Goal: Task Accomplishment & Management: Manage account settings

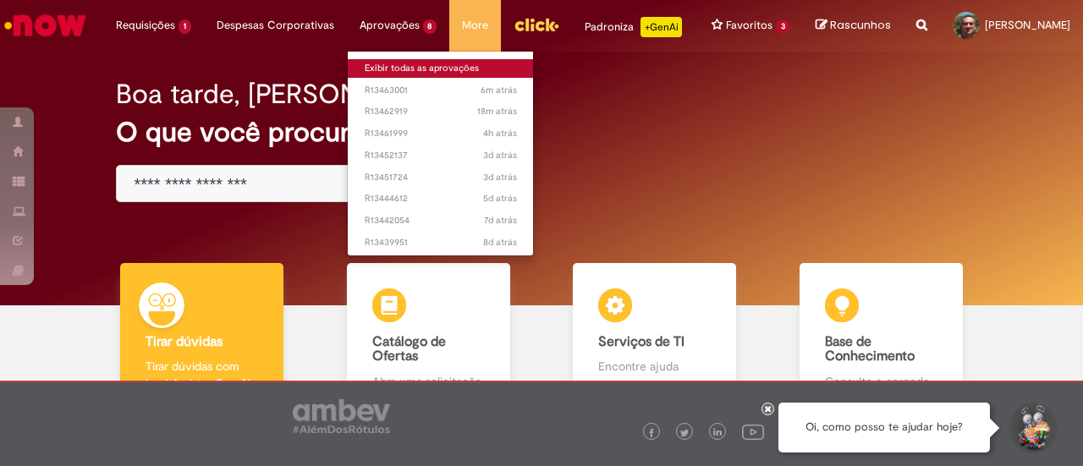
click at [428, 65] on link "Exibir todas as aprovações" at bounding box center [441, 68] width 186 height 19
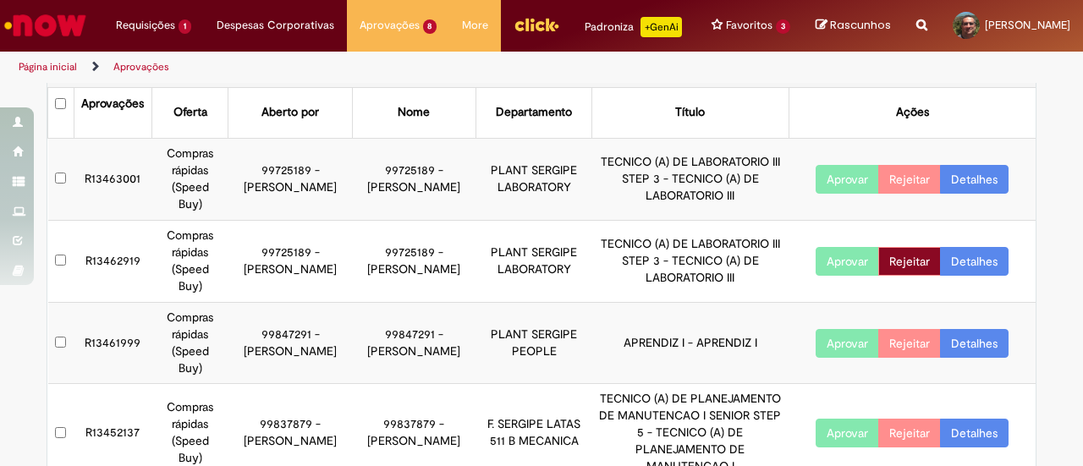
scroll to position [403, 0]
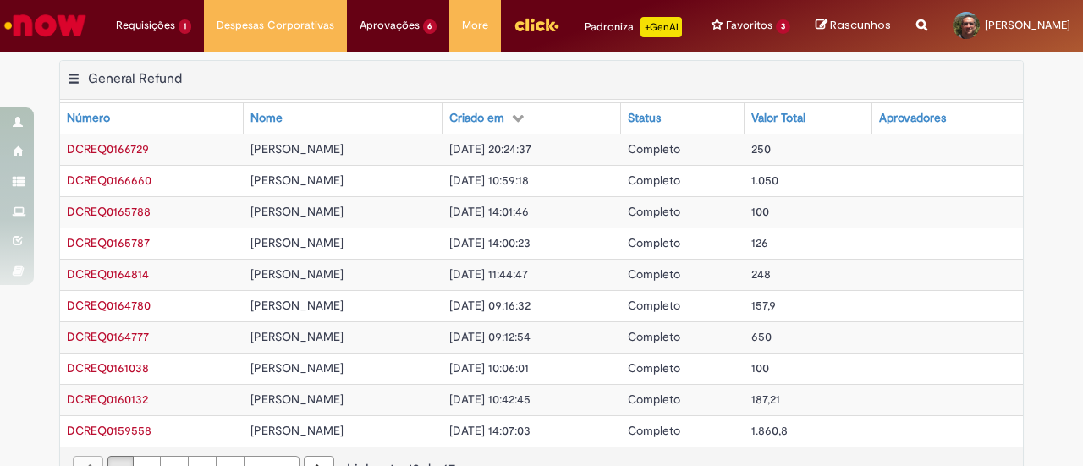
click at [732, 285] on td "Completo" at bounding box center [682, 274] width 123 height 31
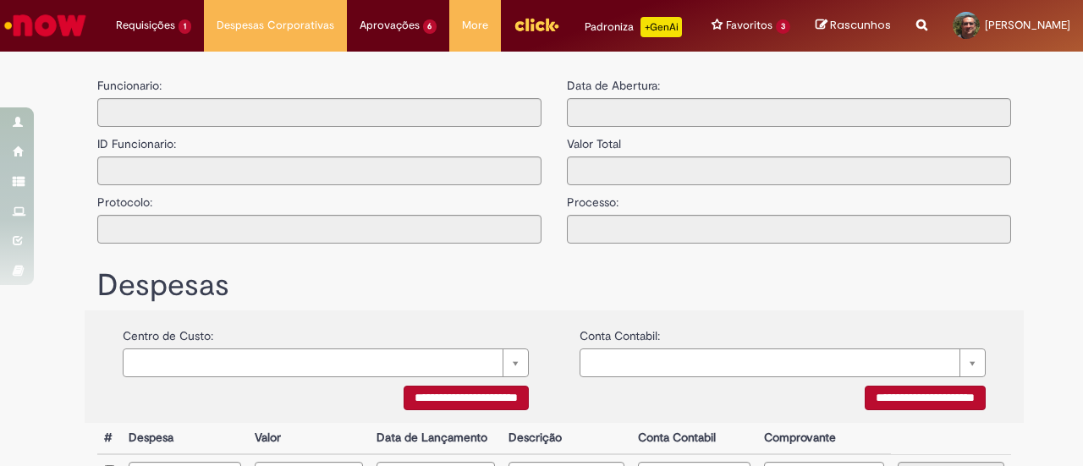
type input "**********"
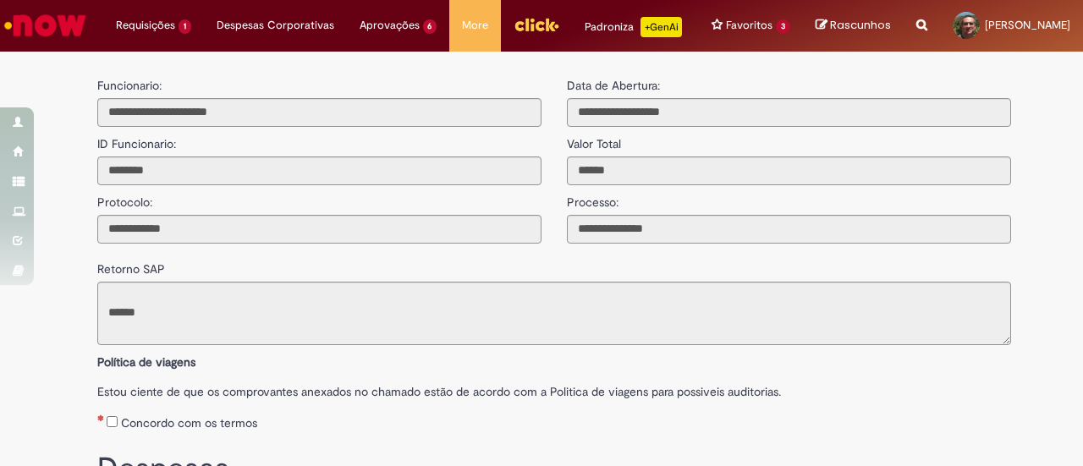
scroll to position [56, 0]
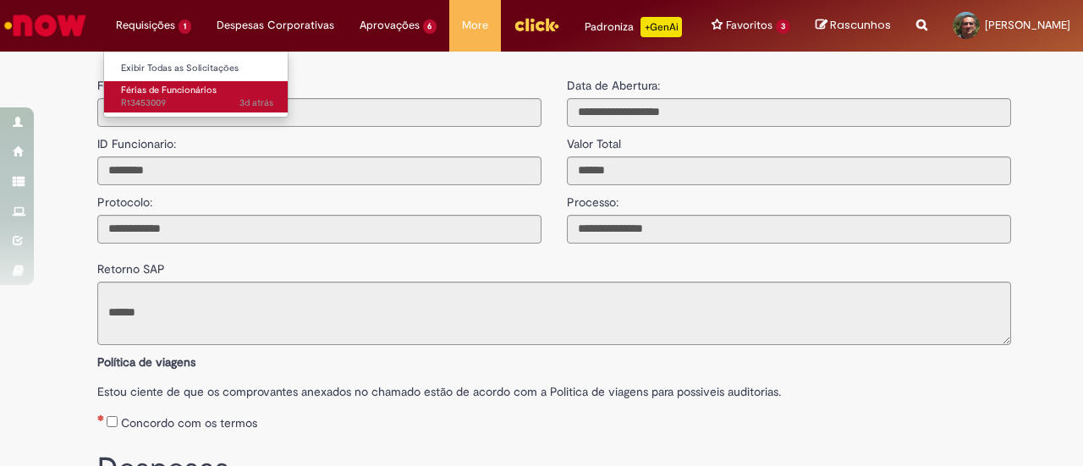
click at [151, 101] on span "3d atrás 3 dias atrás R13453009" at bounding box center [197, 103] width 152 height 14
